Goal: Check status: Check status

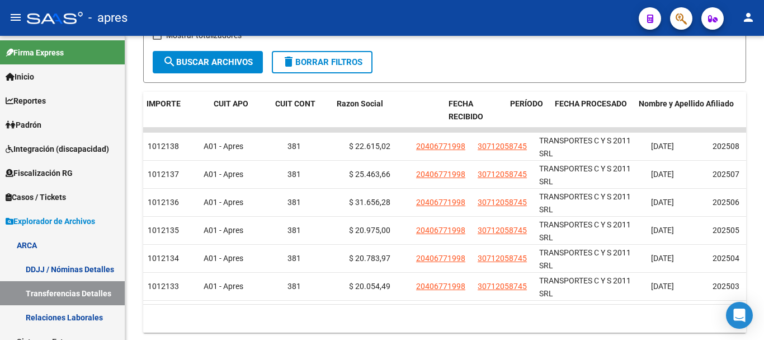
scroll to position [0, 203]
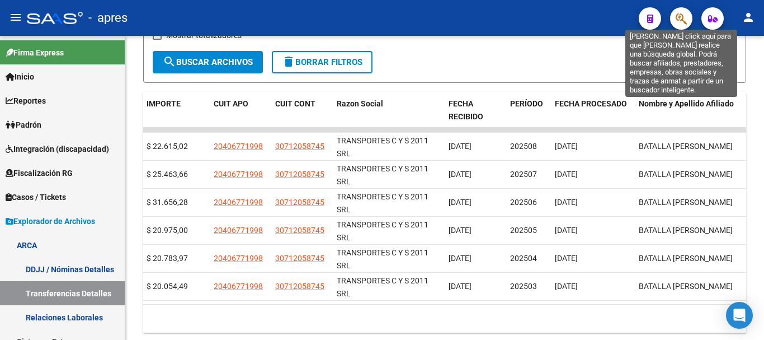
click at [683, 20] on icon "button" at bounding box center [681, 18] width 11 height 13
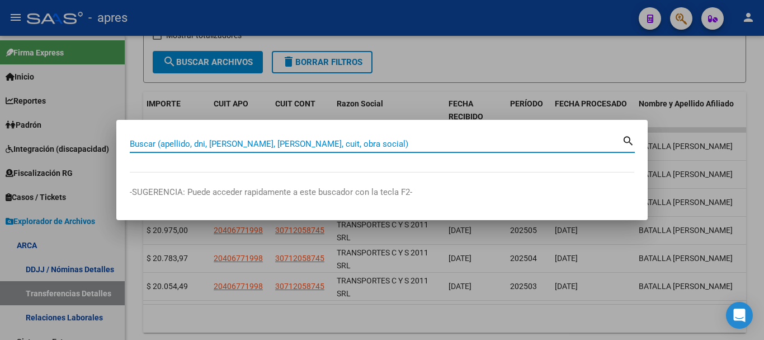
paste input "27270283255"
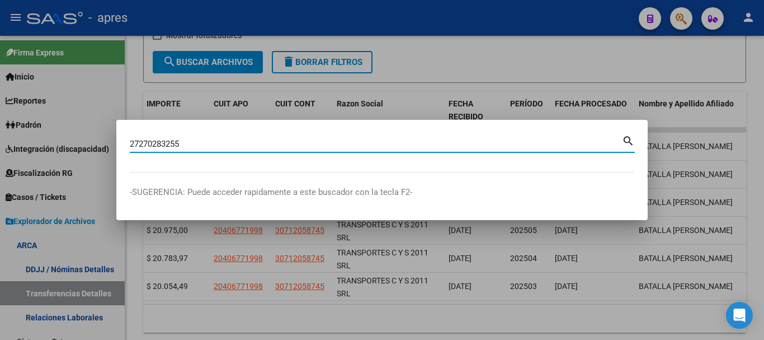
type input "27270283255"
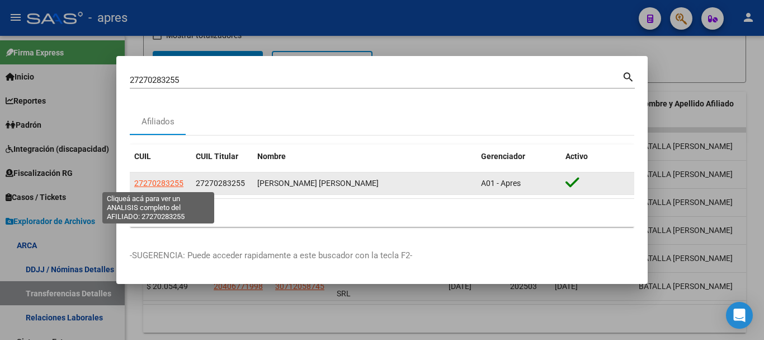
click at [173, 180] on span "27270283255" at bounding box center [158, 182] width 49 height 9
type textarea "27270283255"
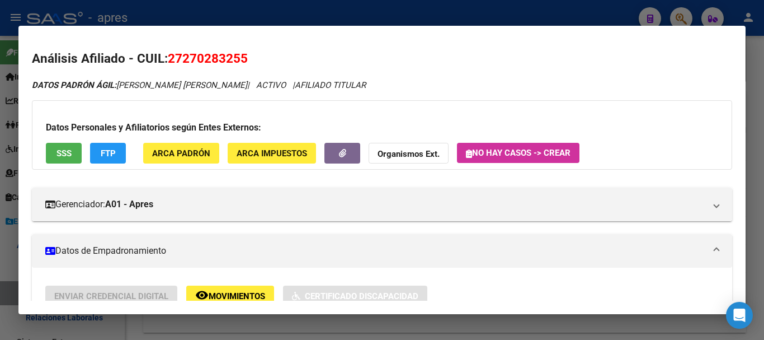
click at [73, 152] on button "SSS" at bounding box center [64, 153] width 36 height 21
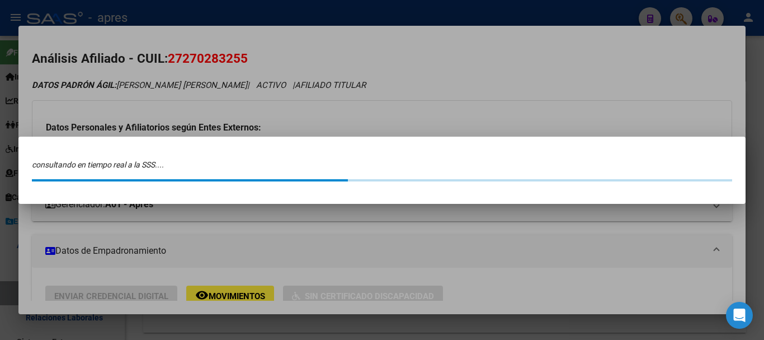
click at [352, 97] on div at bounding box center [382, 170] width 764 height 340
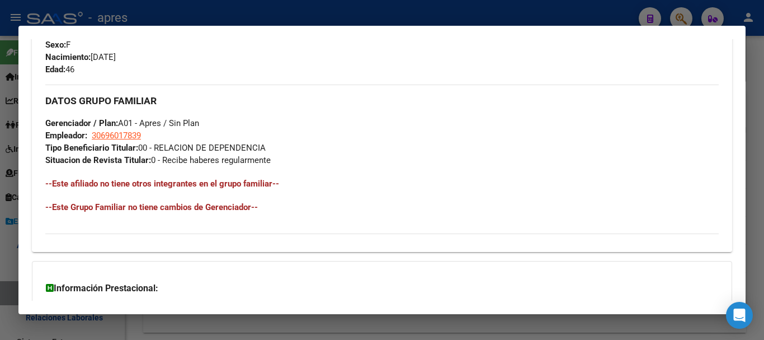
scroll to position [588, 0]
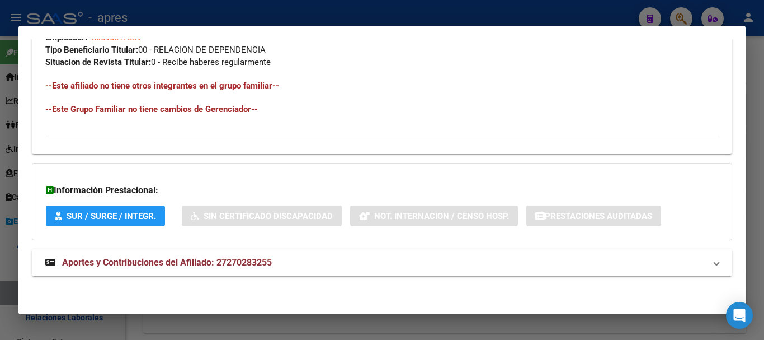
click at [417, 264] on mat-panel-title "Aportes y Contribuciones del Afiliado: 27270283255" at bounding box center [375, 262] width 660 height 13
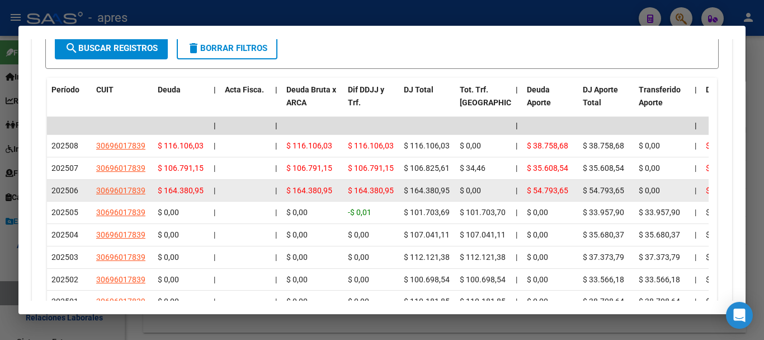
scroll to position [984, 0]
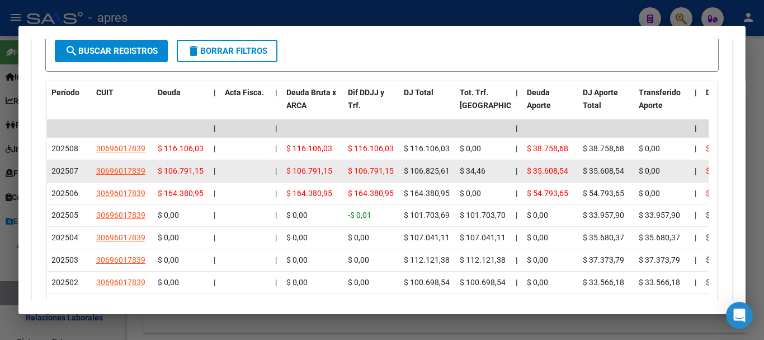
drag, startPoint x: 424, startPoint y: 210, endPoint x: 431, endPoint y: 171, distance: 39.7
click at [431, 171] on datatable-scroller "| | | | | | | | | | | | | 202508 30696017839 $ 116.106,03 | | $ 116.106,03 $ 11…" at bounding box center [378, 218] width 662 height 196
click at [430, 168] on span "$ 106.825,61" at bounding box center [427, 170] width 46 height 9
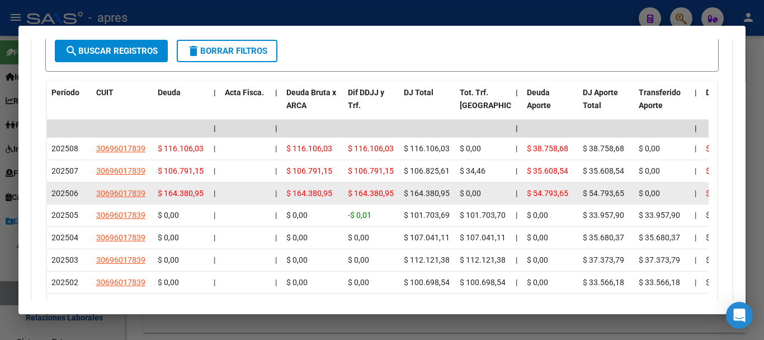
drag, startPoint x: 429, startPoint y: 146, endPoint x: 433, endPoint y: 186, distance: 39.9
click at [433, 186] on datatable-scroller "| | | | | | | | | | | | | 202508 30696017839 $ 116.106,03 | | $ 116.106,03 $ 11…" at bounding box center [378, 218] width 662 height 196
click at [436, 193] on span "$ 164.380,95" at bounding box center [427, 193] width 46 height 9
